Goal: Information Seeking & Learning: Learn about a topic

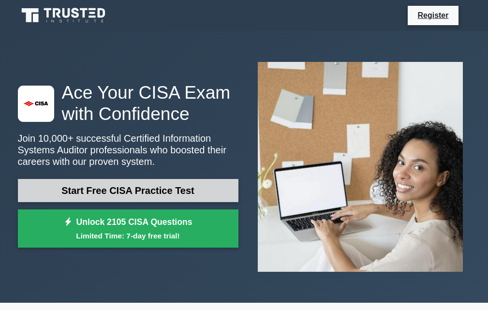
click at [198, 190] on link "Start Free CISA Practice Test" at bounding box center [128, 190] width 221 height 23
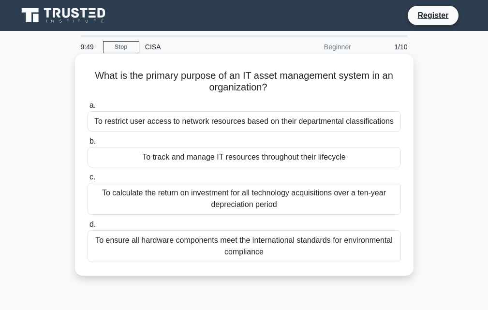
click at [297, 125] on div "To restrict user access to network resources based on their departmental classi…" at bounding box center [244, 121] width 313 height 20
click at [88, 109] on input "a. To restrict user access to network resources based on their departmental cla…" at bounding box center [88, 106] width 0 height 6
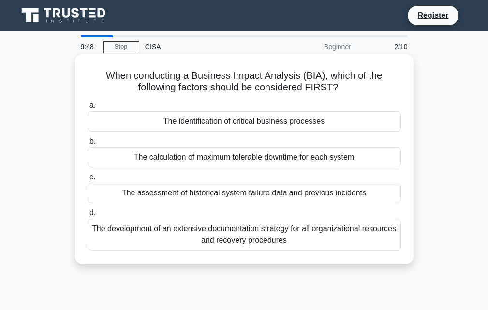
click at [295, 125] on div "The identification of critical business processes" at bounding box center [244, 121] width 313 height 20
click at [88, 109] on input "a. The identification of critical business processes" at bounding box center [88, 106] width 0 height 6
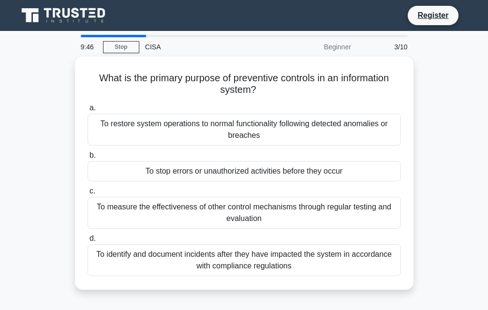
click at [294, 126] on div "To restore system operations to normal functionality following detected anomali…" at bounding box center [244, 130] width 313 height 32
click at [88, 111] on input "a. To restore system operations to normal functionality following detected anom…" at bounding box center [88, 108] width 0 height 6
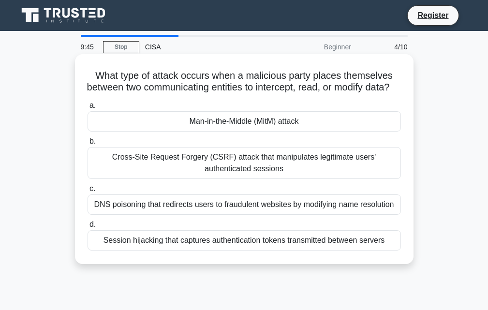
click at [238, 179] on div "Cross-Site Request Forgery (CSRF) attack that manipulates legitimate users' aut…" at bounding box center [244, 163] width 313 height 32
click at [88, 145] on input "b. Cross-Site Request Forgery (CSRF) attack that manipulates legitimate users' …" at bounding box center [88, 141] width 0 height 6
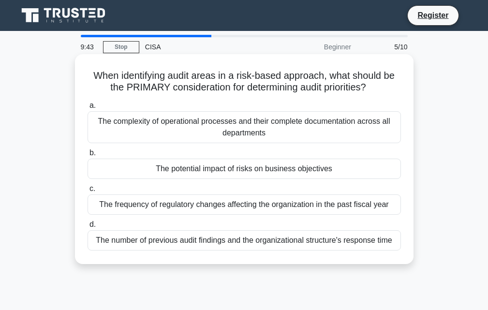
click at [230, 171] on div "The potential impact of risks on business objectives" at bounding box center [244, 169] width 313 height 20
click at [88, 156] on input "b. The potential impact of risks on business objectives" at bounding box center [88, 153] width 0 height 6
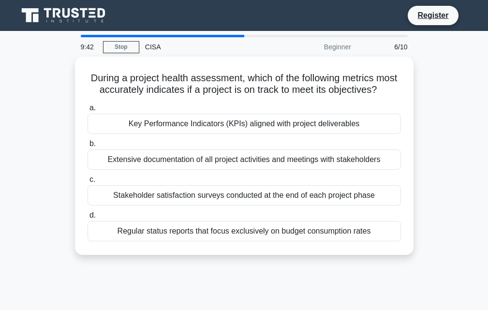
click at [230, 170] on div "Extensive documentation of all project activities and meetings with stakeholders" at bounding box center [244, 159] width 313 height 20
click at [88, 147] on input "b. Extensive documentation of all project activities and meetings with stakehol…" at bounding box center [88, 144] width 0 height 6
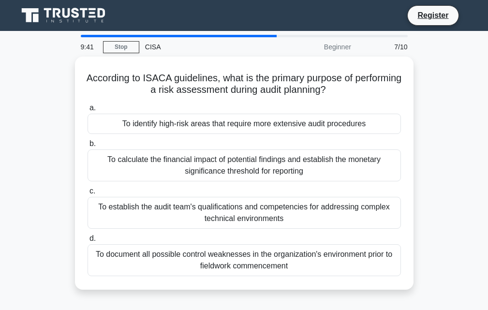
click at [230, 171] on div "To calculate the financial impact of potential findings and establish the monet…" at bounding box center [244, 165] width 313 height 32
click at [88, 147] on input "b. To calculate the financial impact of potential findings and establish the mo…" at bounding box center [88, 144] width 0 height 6
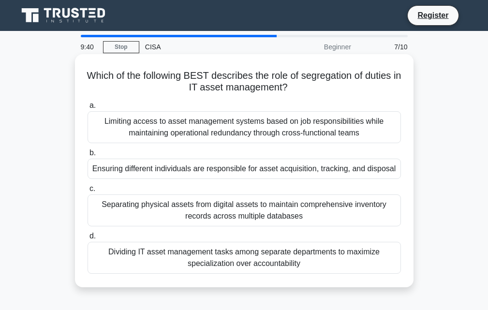
click at [229, 172] on div "Ensuring different individuals are responsible for asset acquisition, tracking,…" at bounding box center [244, 169] width 313 height 20
click at [88, 156] on input "b. Ensuring different individuals are responsible for asset acquisition, tracki…" at bounding box center [88, 153] width 0 height 6
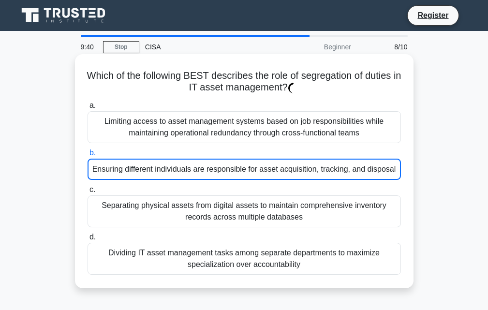
click at [231, 172] on div "Ensuring different individuals are responsible for asset acquisition, tracking,…" at bounding box center [244, 169] width 313 height 21
click at [88, 156] on input "b. Ensuring different individuals are responsible for asset acquisition, tracki…" at bounding box center [88, 153] width 0 height 6
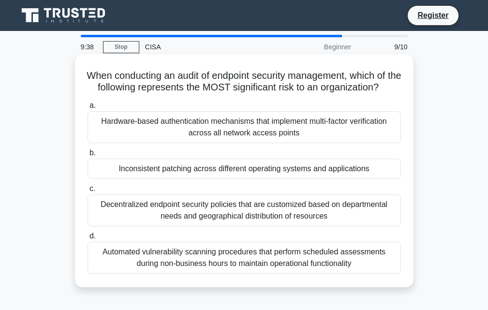
click at [237, 218] on div "Decentralized endpoint security policies that are customized based on departmen…" at bounding box center [244, 210] width 313 height 32
click at [88, 192] on input "c. Decentralized endpoint security policies that are customized based on depart…" at bounding box center [88, 189] width 0 height 6
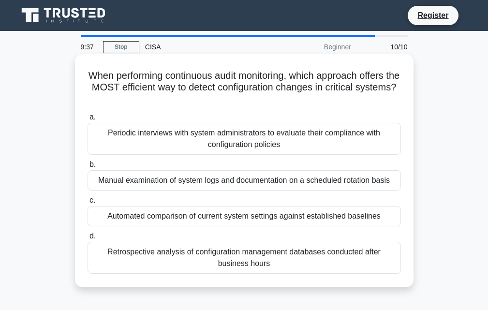
click at [227, 192] on div "a. Periodic interviews with system administrators to evaluate their compliance …" at bounding box center [244, 192] width 325 height 166
click at [220, 183] on div "Manual examination of system logs and documentation on a scheduled rotation bas…" at bounding box center [244, 180] width 313 height 20
click at [88, 168] on input "b. Manual examination of system logs and documentation on a scheduled rotation …" at bounding box center [88, 165] width 0 height 6
